Goal: Information Seeking & Learning: Learn about a topic

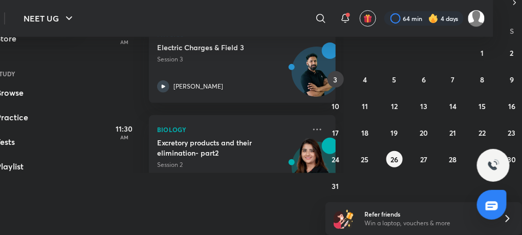
click at [337, 81] on abbr "3" at bounding box center [336, 80] width 4 height 10
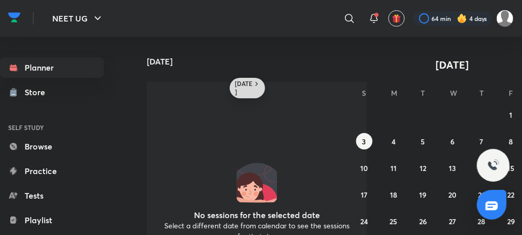
click at [255, 82] on icon at bounding box center [257, 84] width 8 height 8
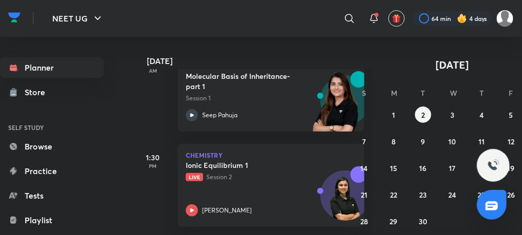
scroll to position [243, 0]
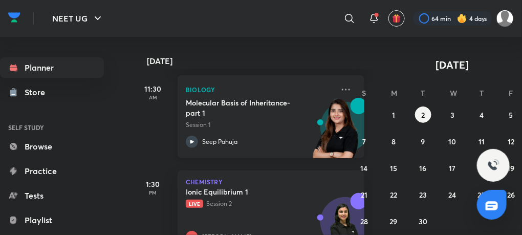
click at [195, 141] on icon at bounding box center [192, 142] width 12 height 12
